Goal: Task Accomplishment & Management: Manage account settings

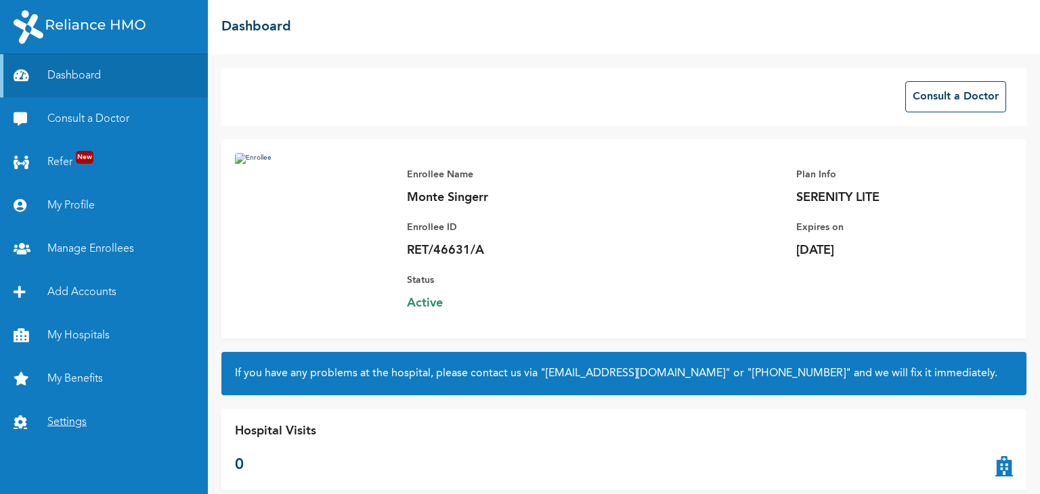
click at [72, 425] on link "Settings" at bounding box center [104, 422] width 208 height 43
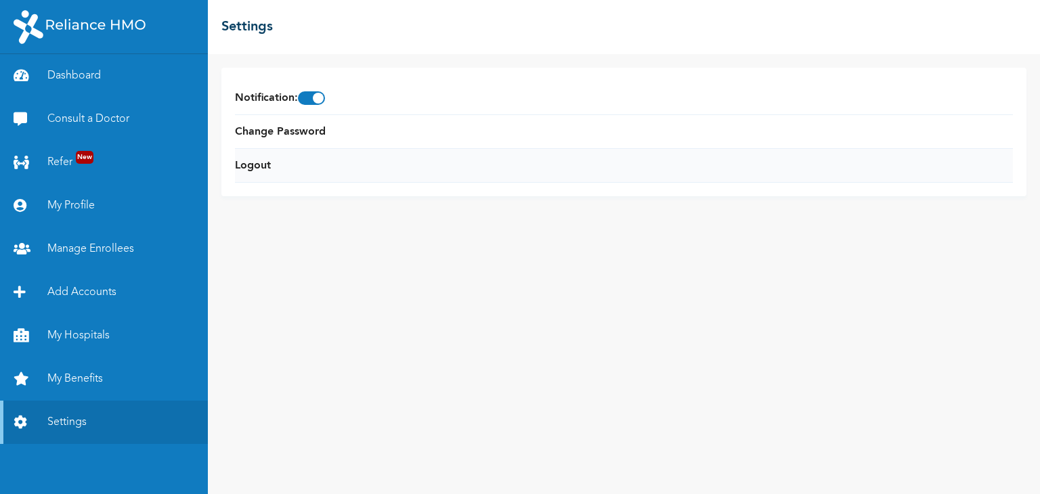
click at [286, 167] on li "Logout" at bounding box center [624, 166] width 778 height 34
drag, startPoint x: 251, startPoint y: 177, endPoint x: 251, endPoint y: 169, distance: 8.2
click at [251, 169] on li "Logout" at bounding box center [624, 166] width 778 height 34
click at [251, 169] on link "Logout" at bounding box center [253, 166] width 36 height 16
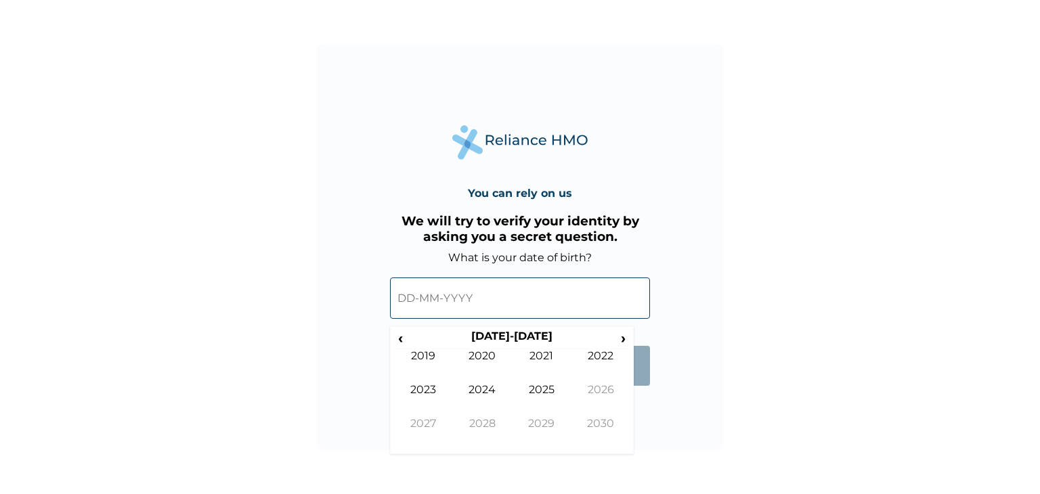
click at [471, 298] on input "text" at bounding box center [520, 298] width 260 height 41
click at [599, 363] on td "2022" at bounding box center [602, 366] width 60 height 34
click at [470, 423] on td "Oct" at bounding box center [483, 434] width 60 height 34
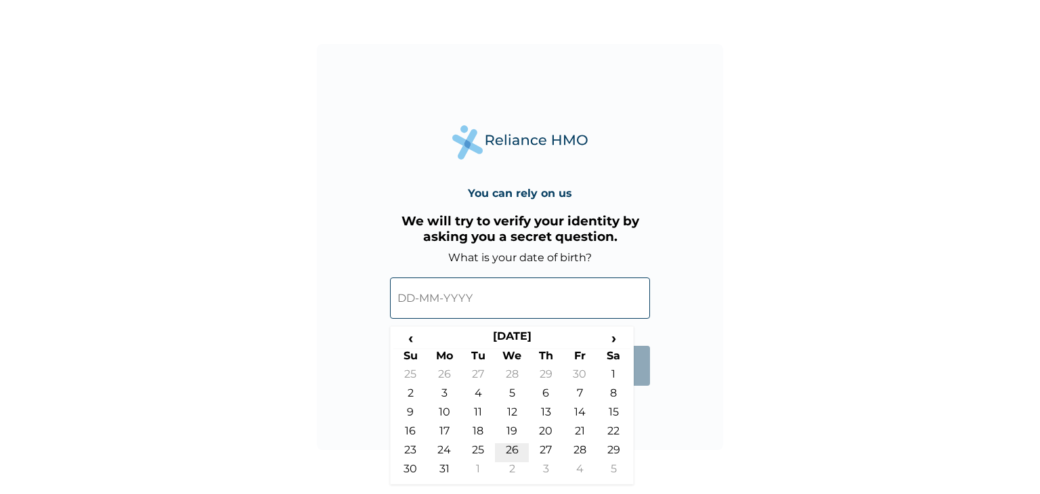
click at [517, 449] on td "26" at bounding box center [512, 453] width 34 height 19
type input "26-10-2022"
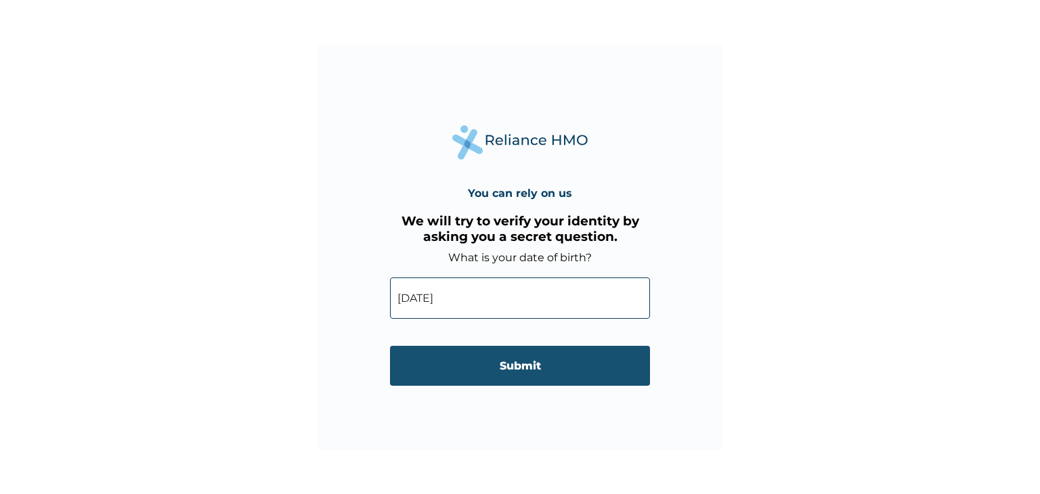
click at [519, 366] on input "Submit" at bounding box center [520, 366] width 260 height 40
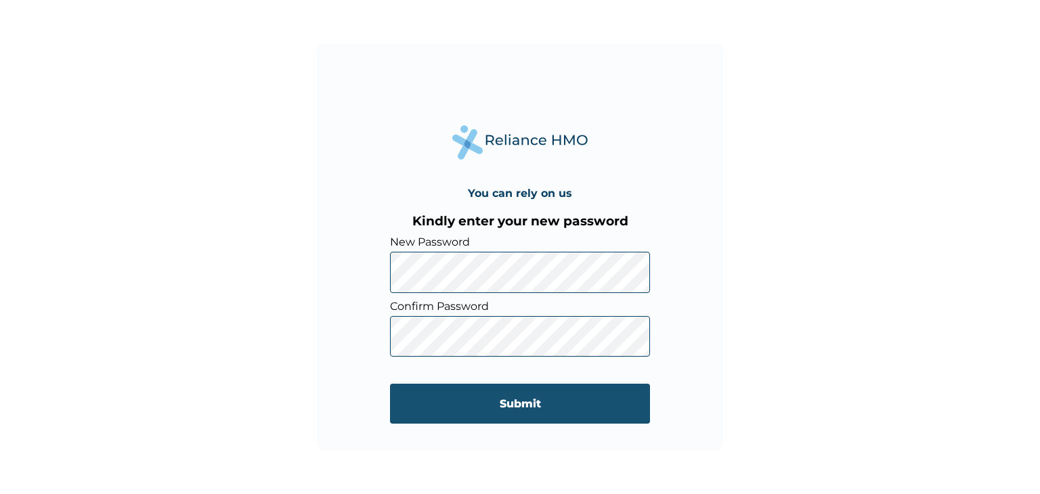
click at [624, 421] on input "Submit" at bounding box center [520, 404] width 260 height 40
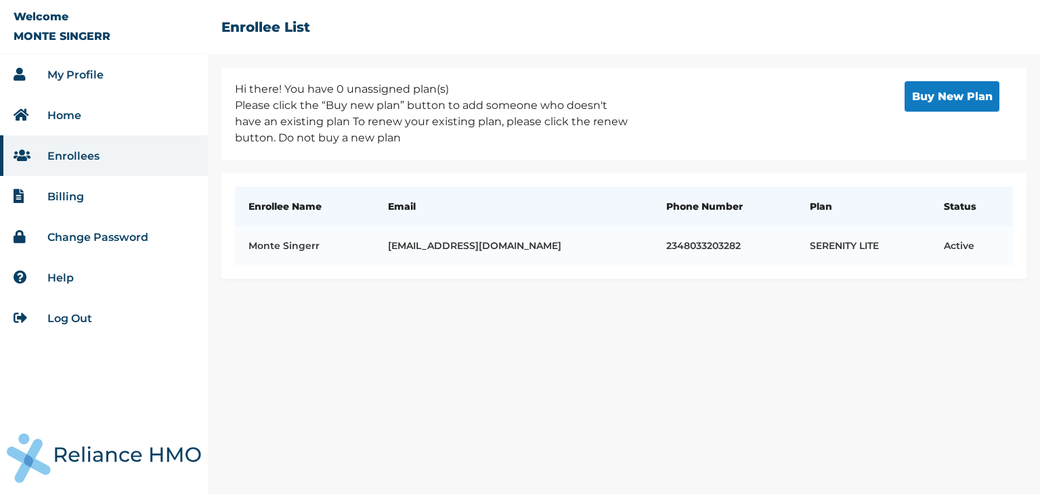
click at [70, 314] on link "Log Out" at bounding box center [69, 318] width 45 height 13
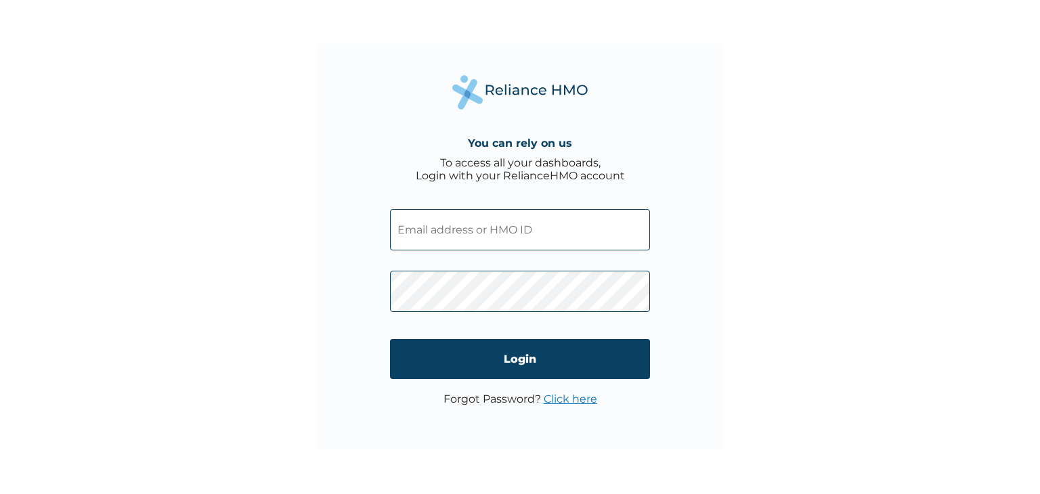
click at [498, 228] on input "text" at bounding box center [520, 229] width 260 height 41
type input "julietijeoma298@gmail.com"
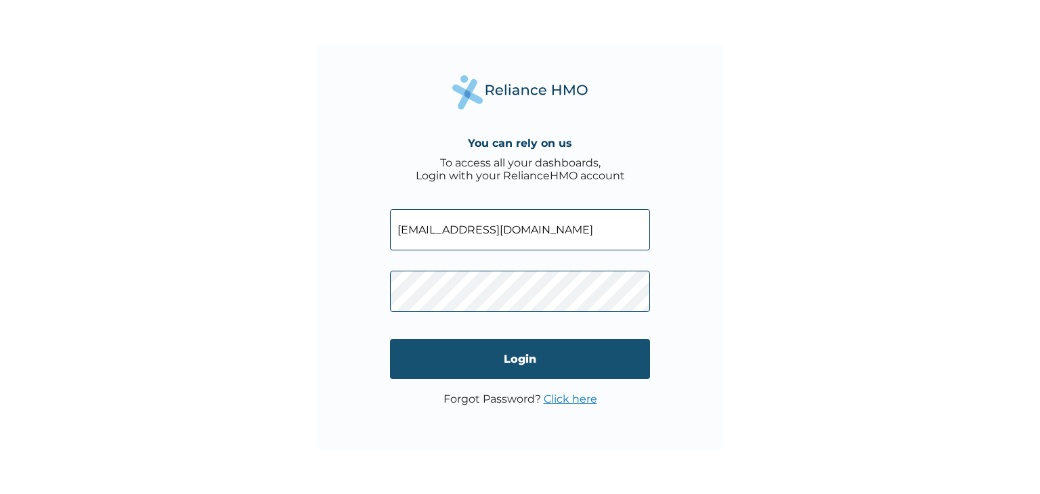
click at [477, 364] on input "Login" at bounding box center [520, 359] width 260 height 40
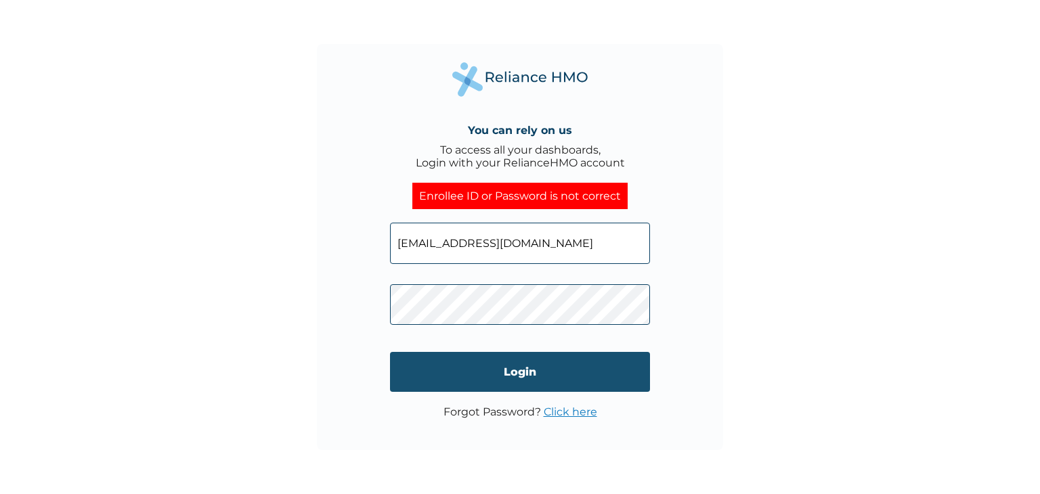
click at [516, 383] on input "Login" at bounding box center [520, 372] width 260 height 40
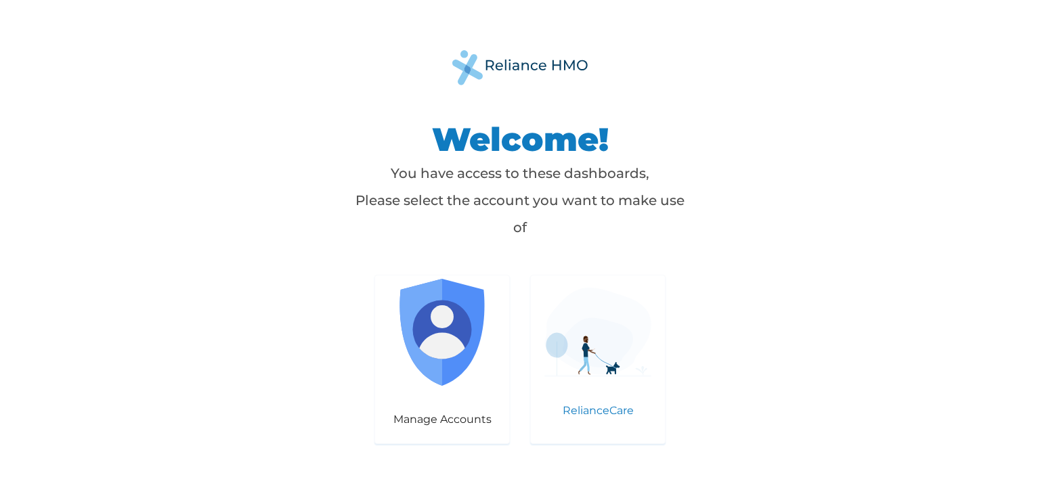
click at [582, 334] on div "RelianceCare" at bounding box center [597, 359] width 135 height 169
click at [591, 374] on img at bounding box center [597, 332] width 107 height 89
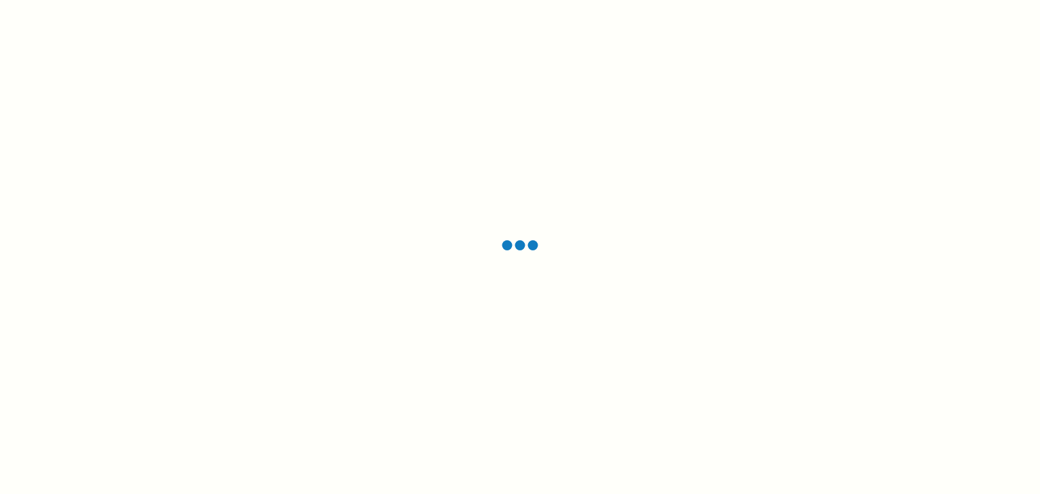
click at [320, 45] on div at bounding box center [520, 247] width 1040 height 494
